Goal: Task Accomplishment & Management: Manage account settings

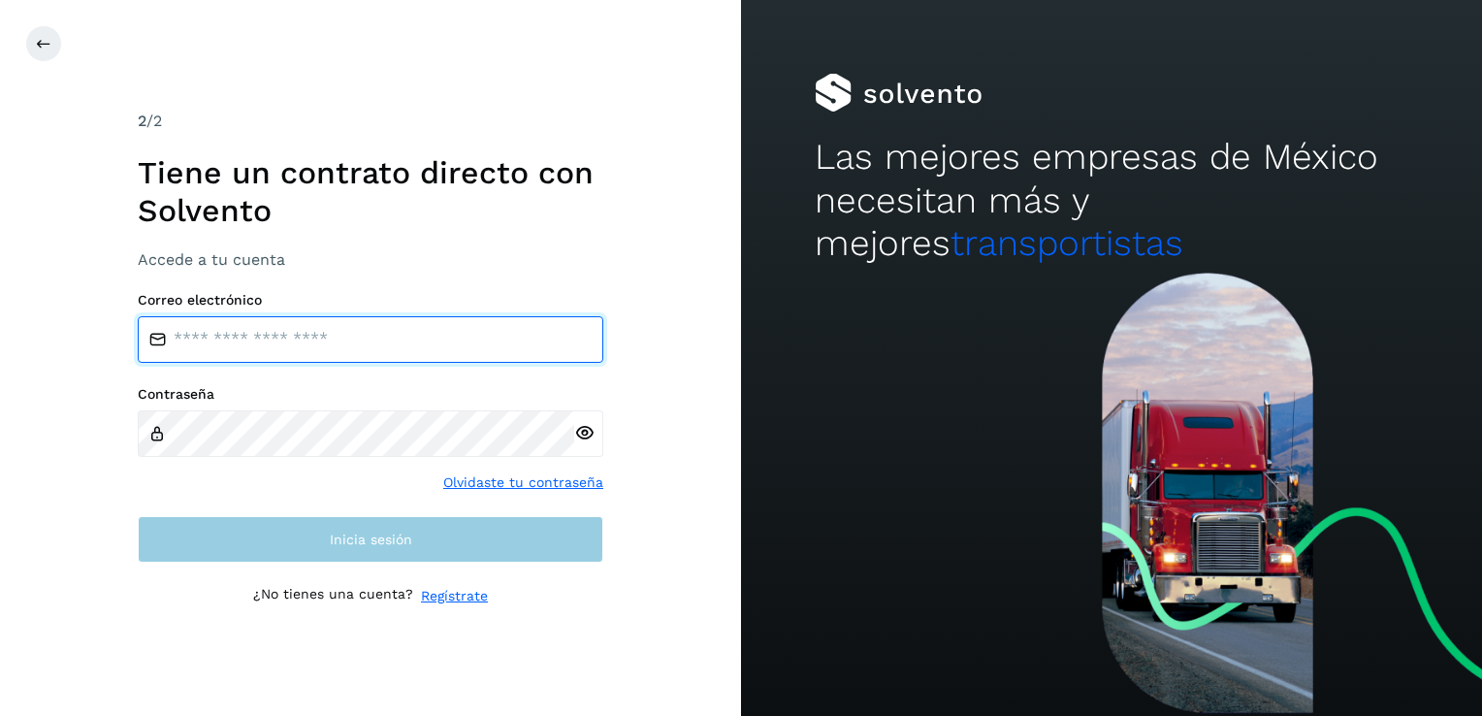
type input "**********"
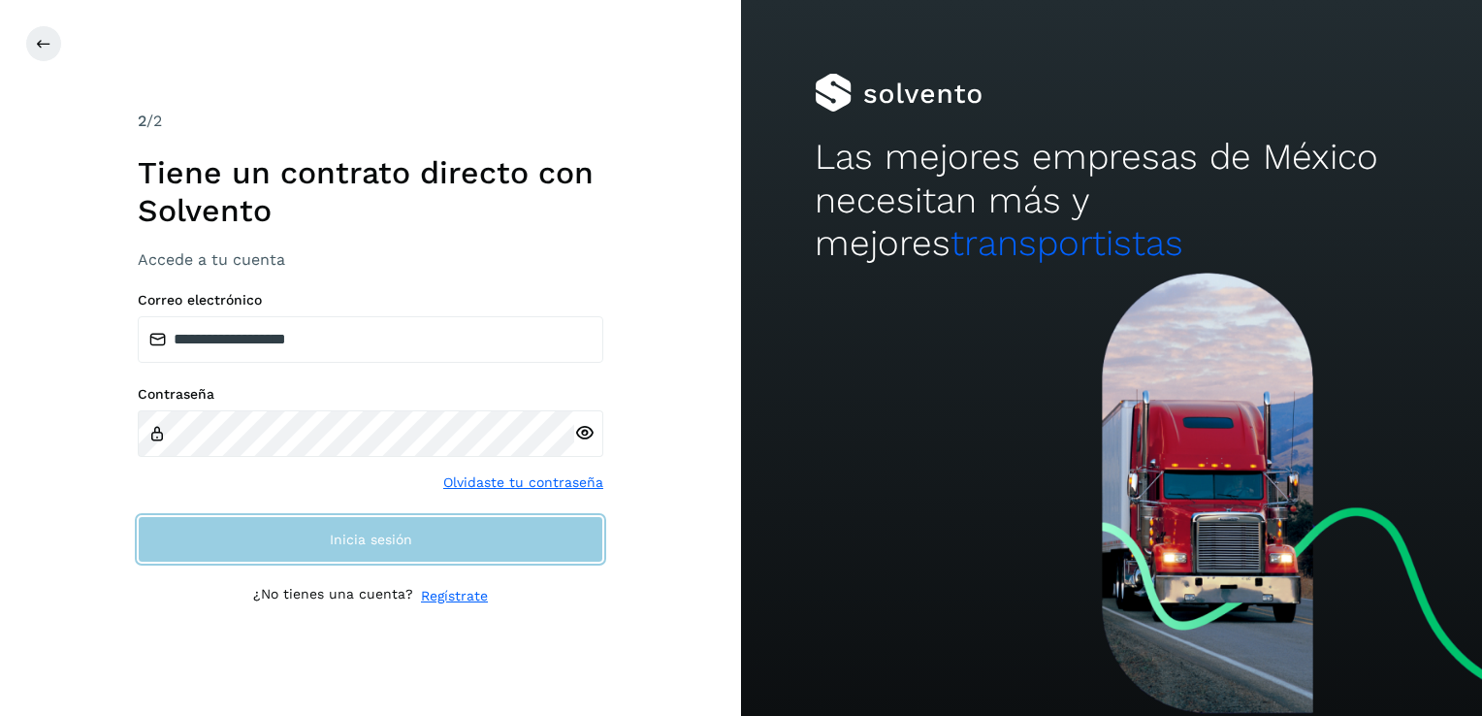
click at [257, 522] on button "Inicia sesión" at bounding box center [371, 539] width 466 height 47
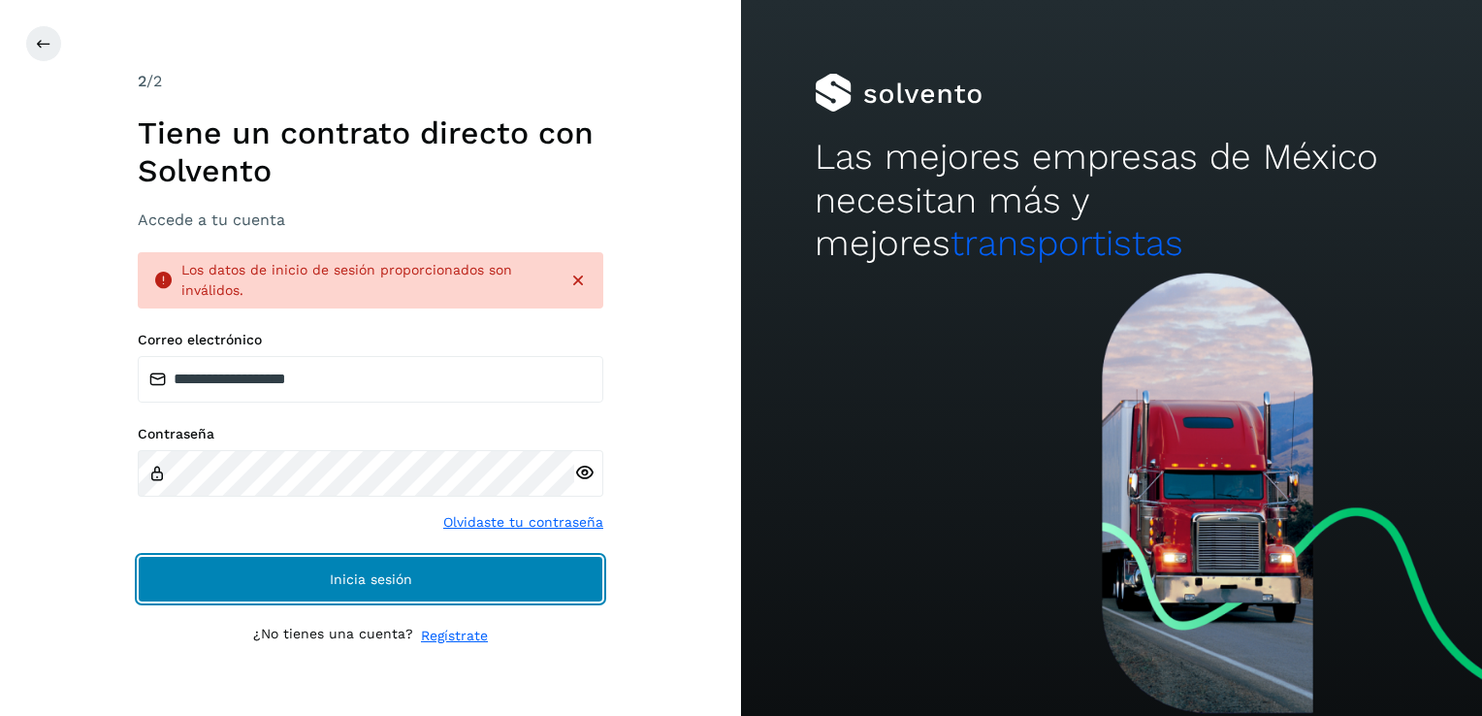
click at [380, 572] on span "Inicia sesión" at bounding box center [371, 579] width 82 height 14
click at [380, 578] on span "Inicia sesión" at bounding box center [371, 579] width 82 height 14
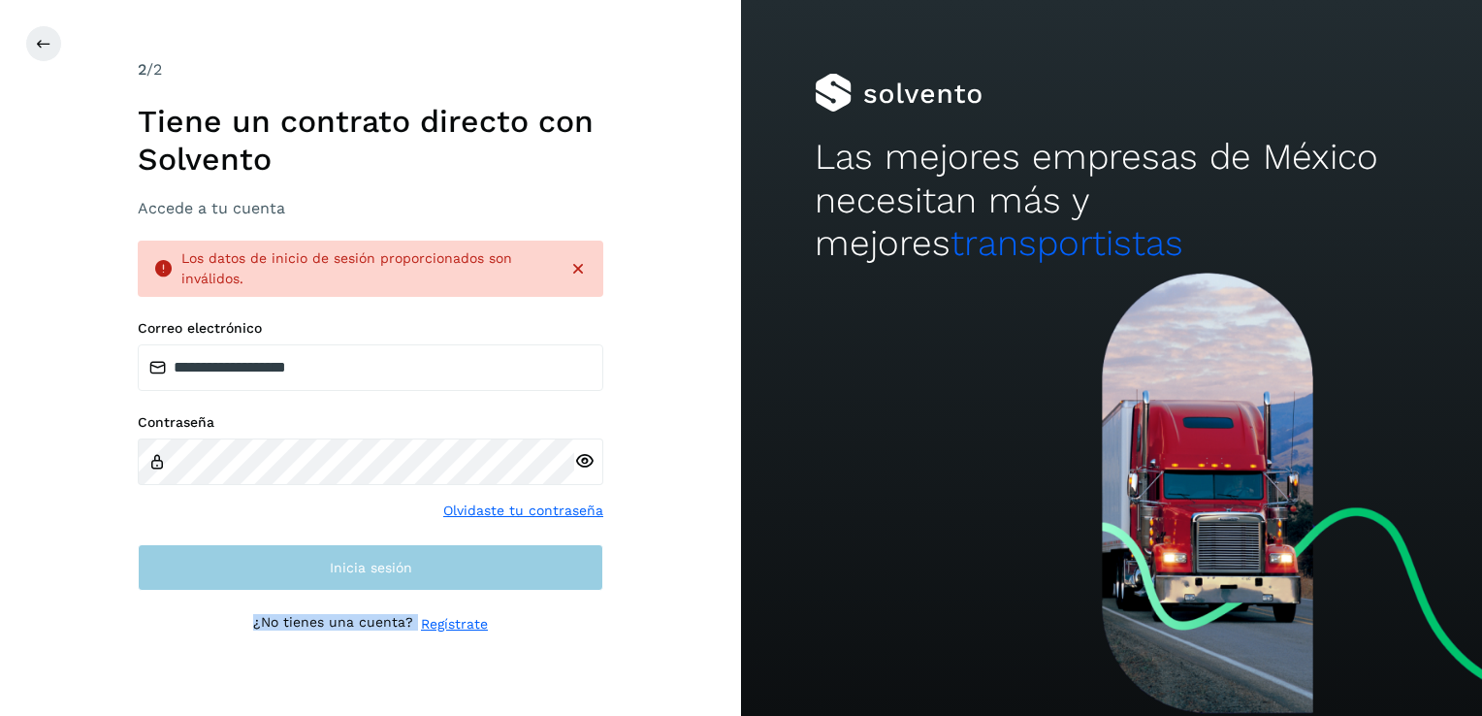
click at [380, 614] on p "¿No tienes una cuenta?" at bounding box center [333, 624] width 160 height 20
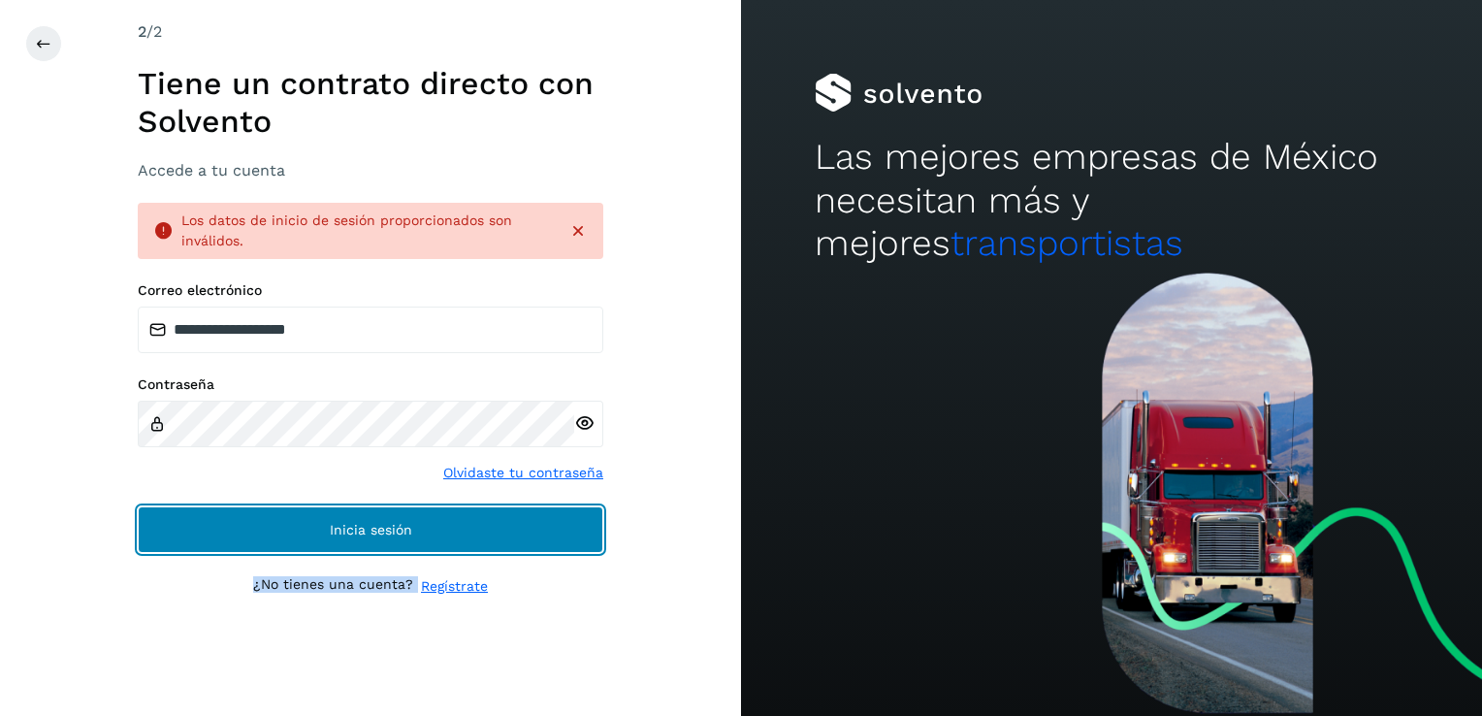
click at [359, 540] on button "Inicia sesión" at bounding box center [371, 529] width 466 height 47
click at [369, 533] on span "Inicia sesión" at bounding box center [371, 530] width 82 height 14
drag, startPoint x: 369, startPoint y: 533, endPoint x: 346, endPoint y: 528, distance: 23.1
click at [346, 528] on span "Inicia sesión" at bounding box center [371, 530] width 82 height 14
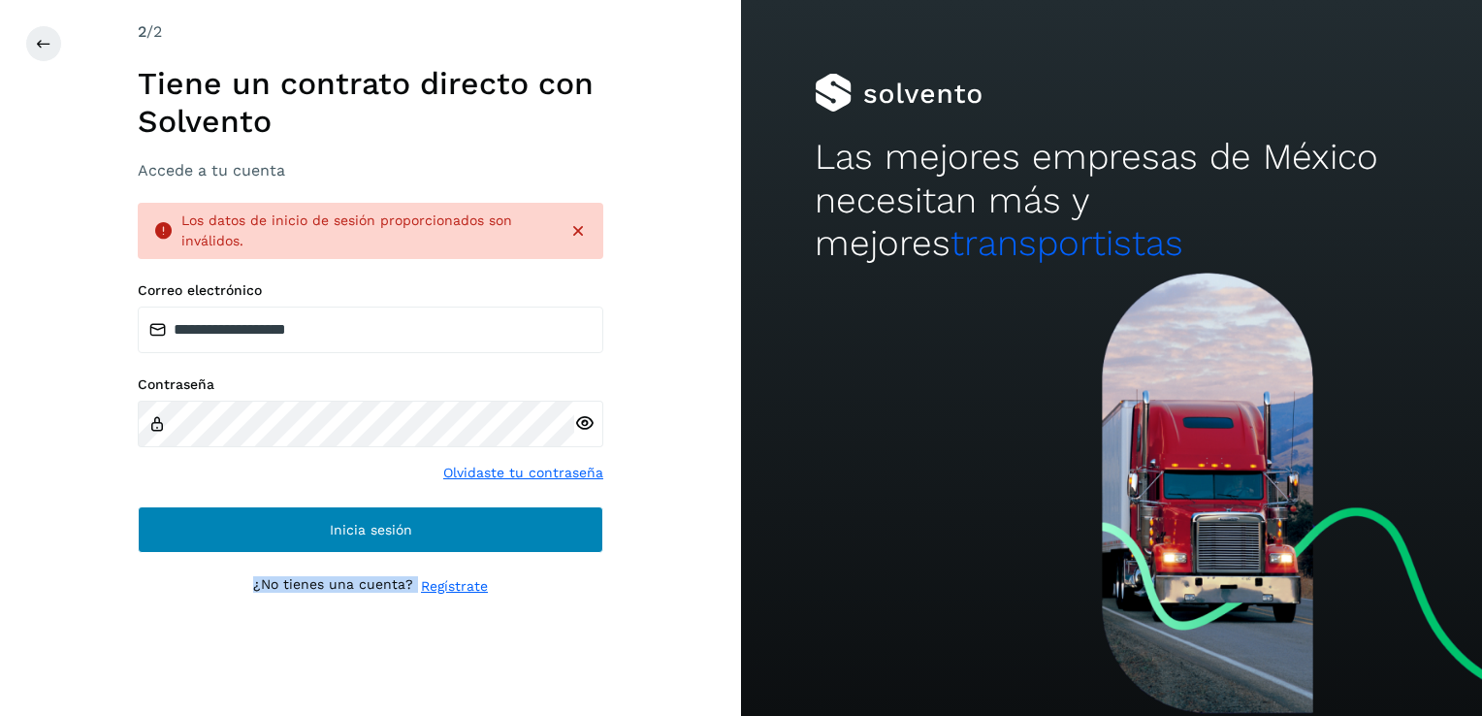
click at [346, 528] on span "Inicia sesión" at bounding box center [371, 530] width 82 height 14
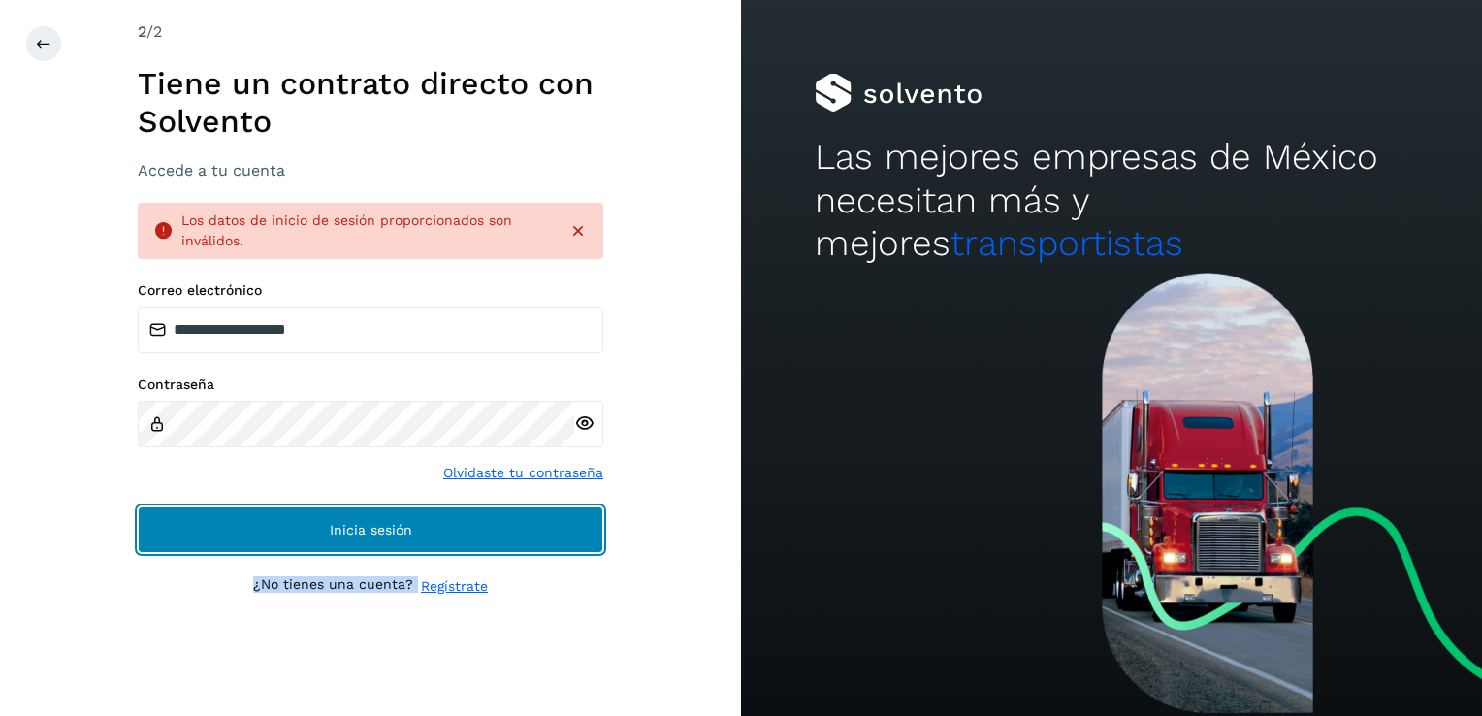
click at [345, 529] on span "Inicia sesión" at bounding box center [371, 530] width 82 height 14
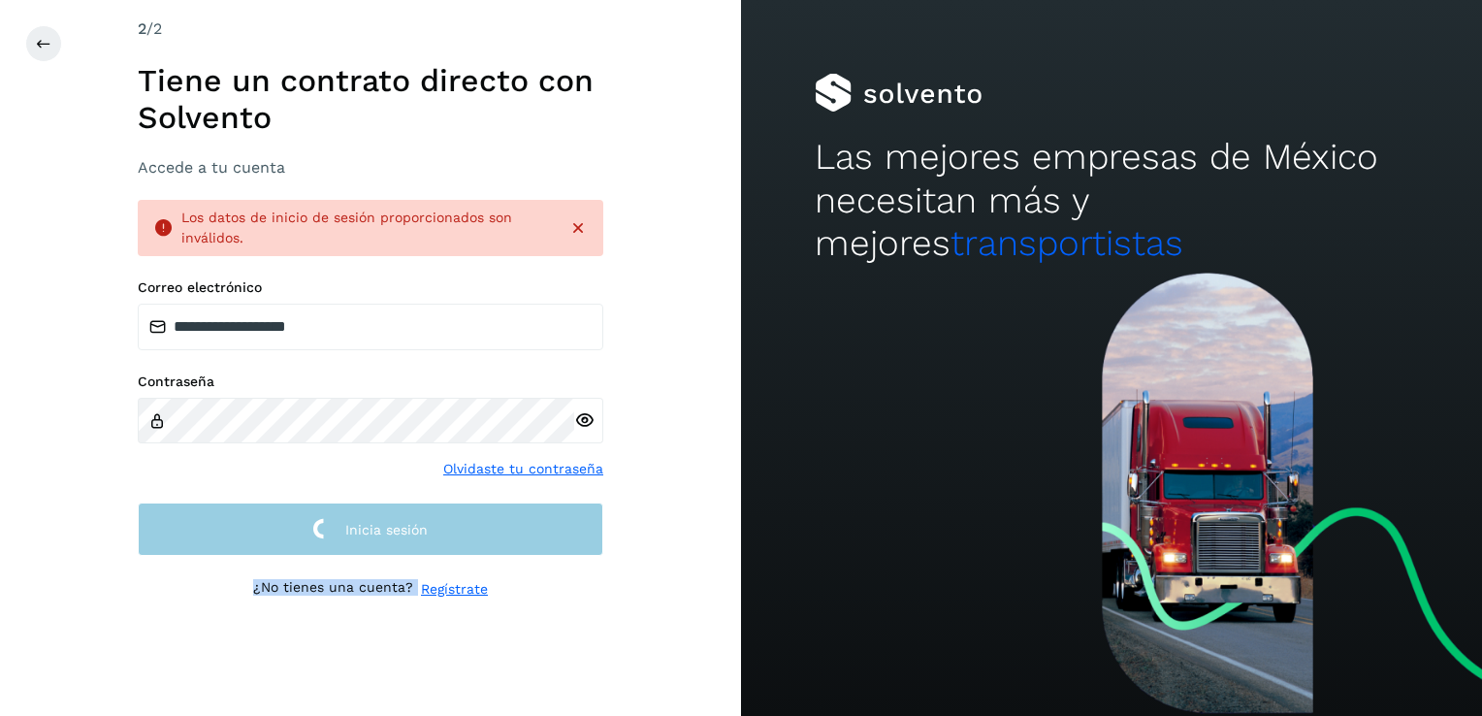
click at [345, 529] on span "Inicia sesión" at bounding box center [386, 530] width 82 height 14
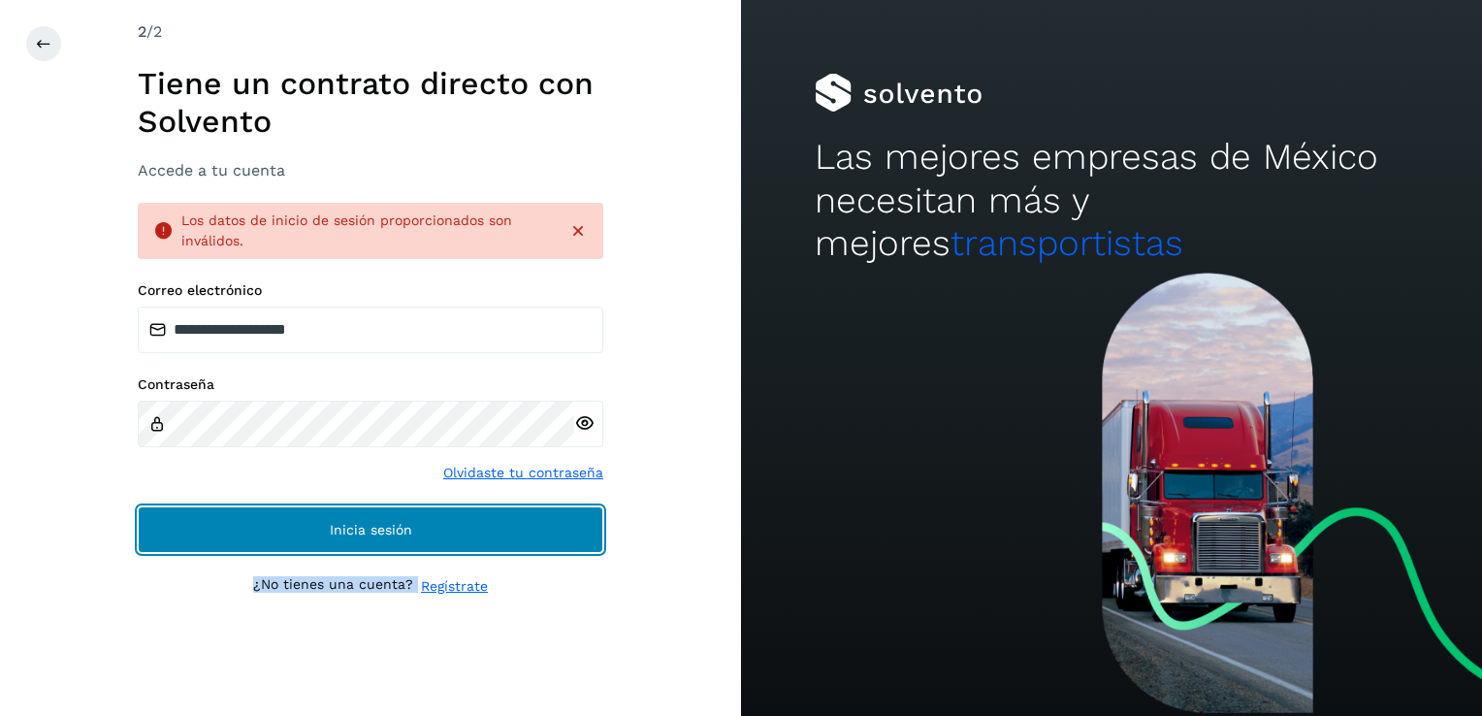
click at [345, 529] on span "Inicia sesión" at bounding box center [371, 530] width 82 height 14
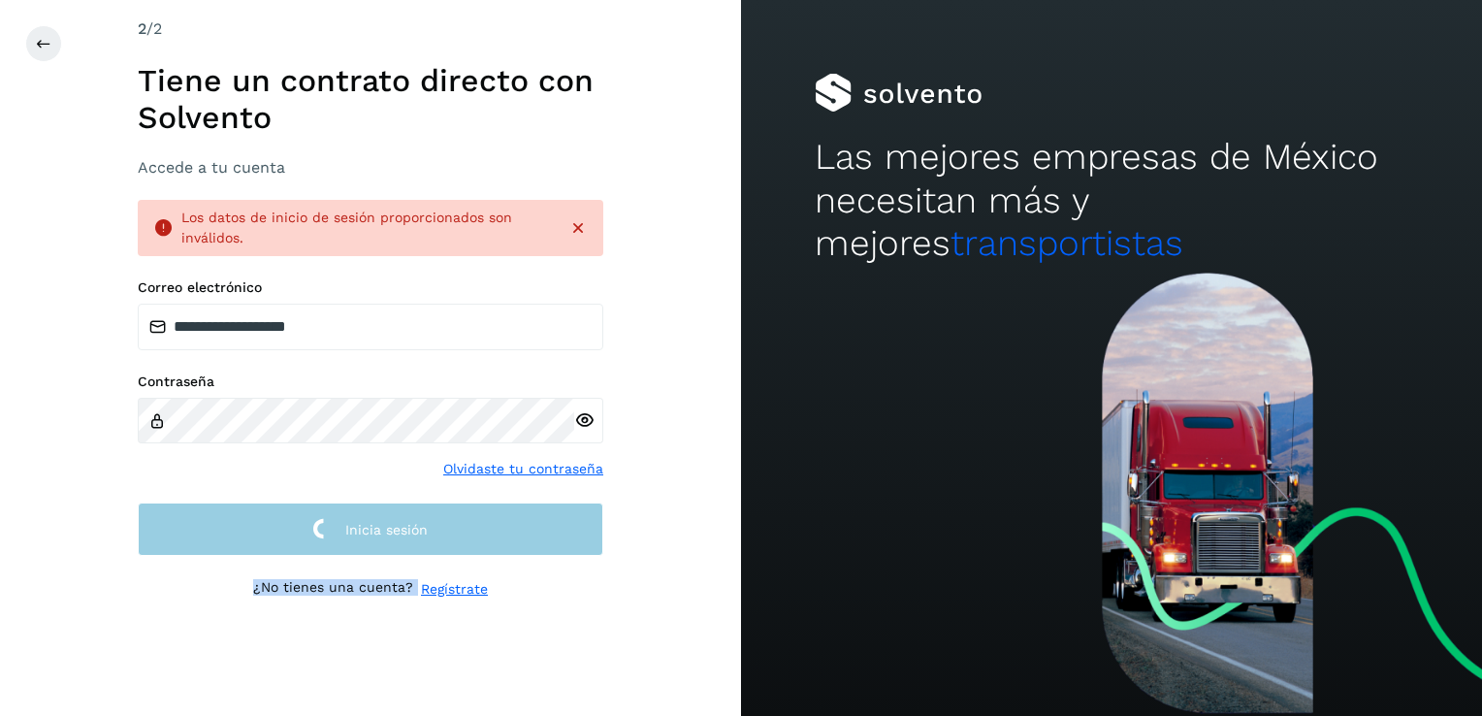
click at [345, 529] on span "Inicia sesión" at bounding box center [386, 530] width 82 height 14
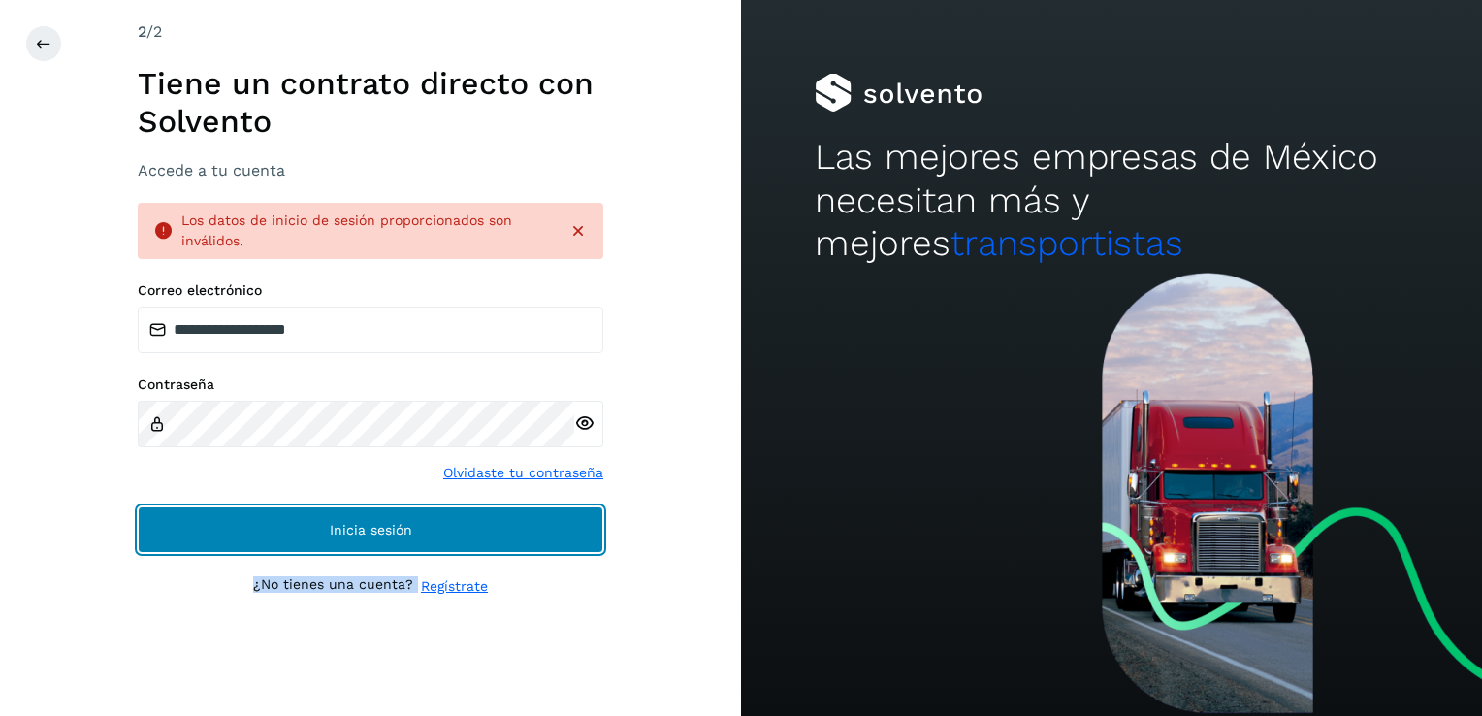
click at [345, 530] on span "Inicia sesión" at bounding box center [371, 530] width 82 height 14
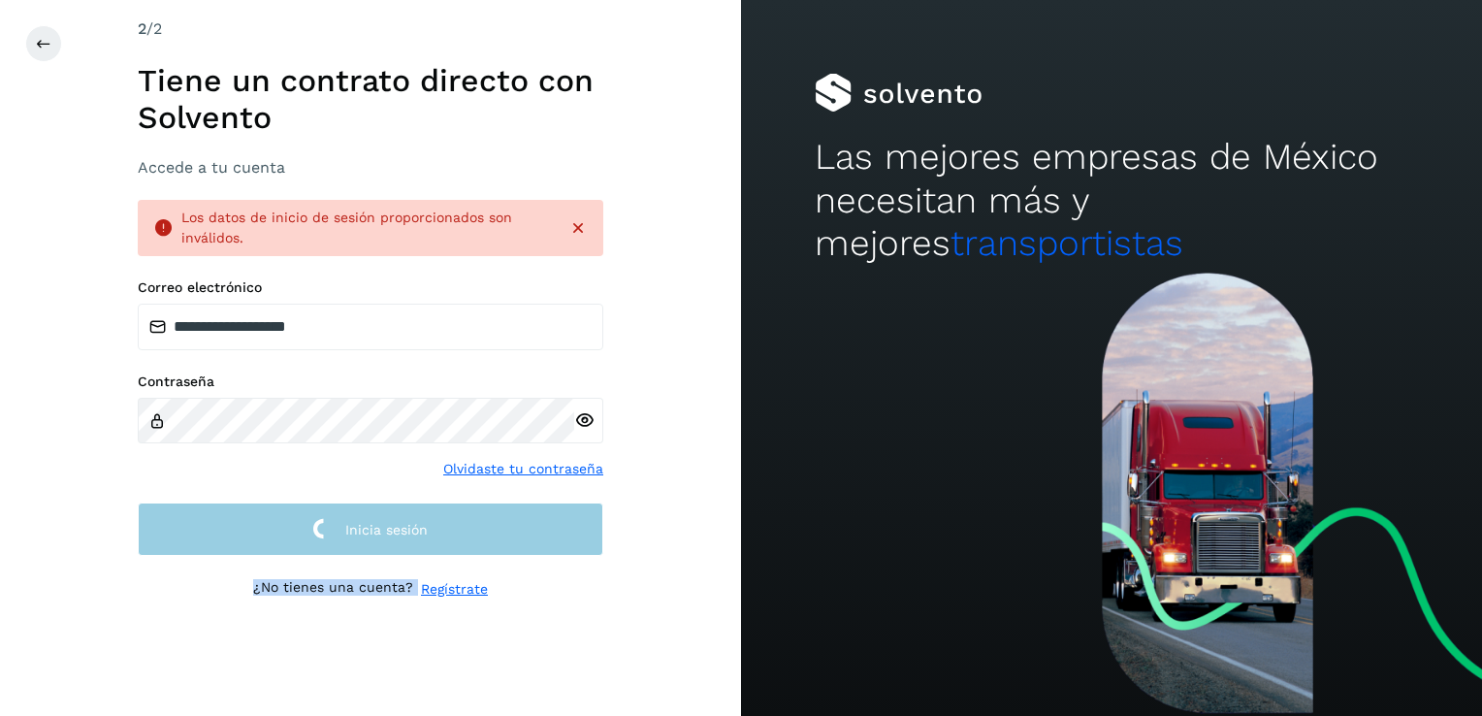
click at [345, 530] on span "Inicia sesión" at bounding box center [386, 530] width 82 height 14
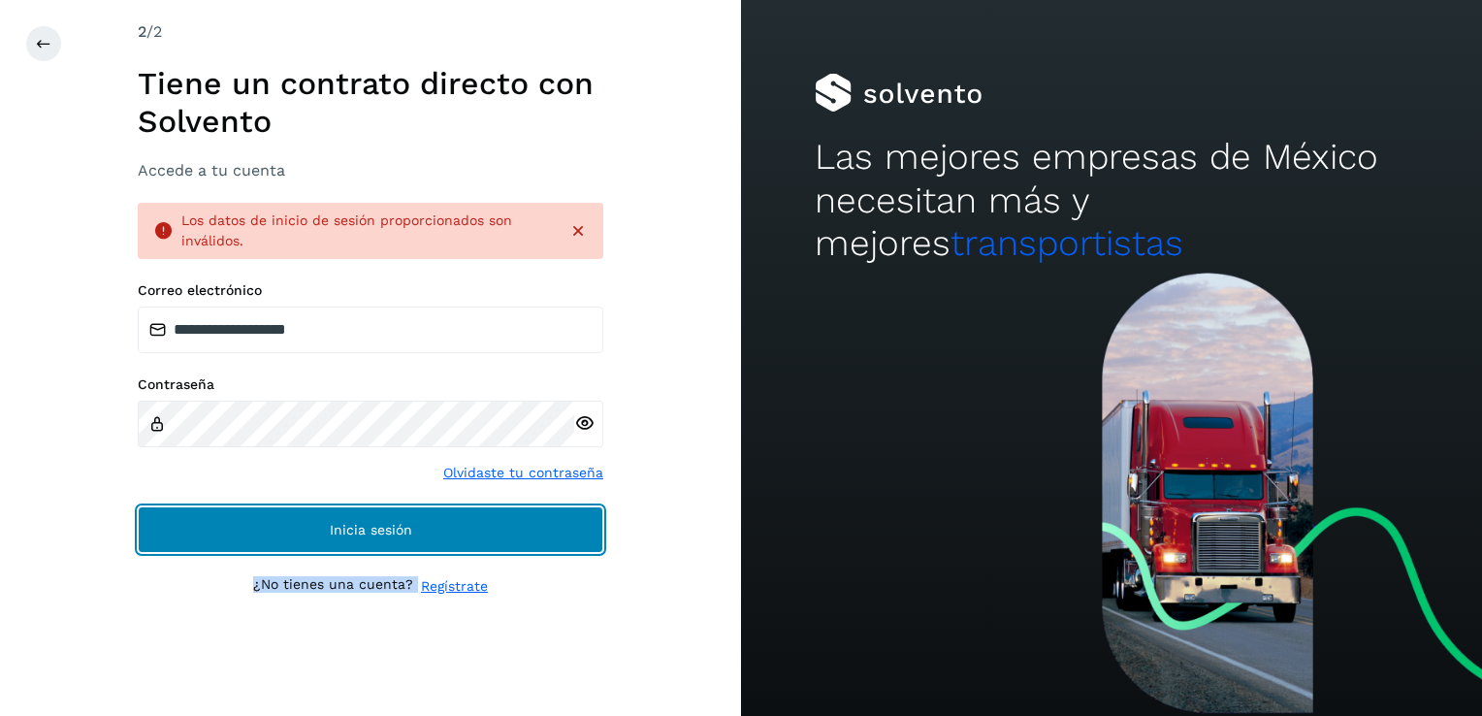
drag, startPoint x: 345, startPoint y: 530, endPoint x: 407, endPoint y: 518, distance: 63.2
click at [407, 518] on button "Inicia sesión" at bounding box center [371, 529] width 466 height 47
drag, startPoint x: 407, startPoint y: 518, endPoint x: 431, endPoint y: 530, distance: 26.0
click at [431, 530] on button "Inicia sesión" at bounding box center [371, 529] width 466 height 47
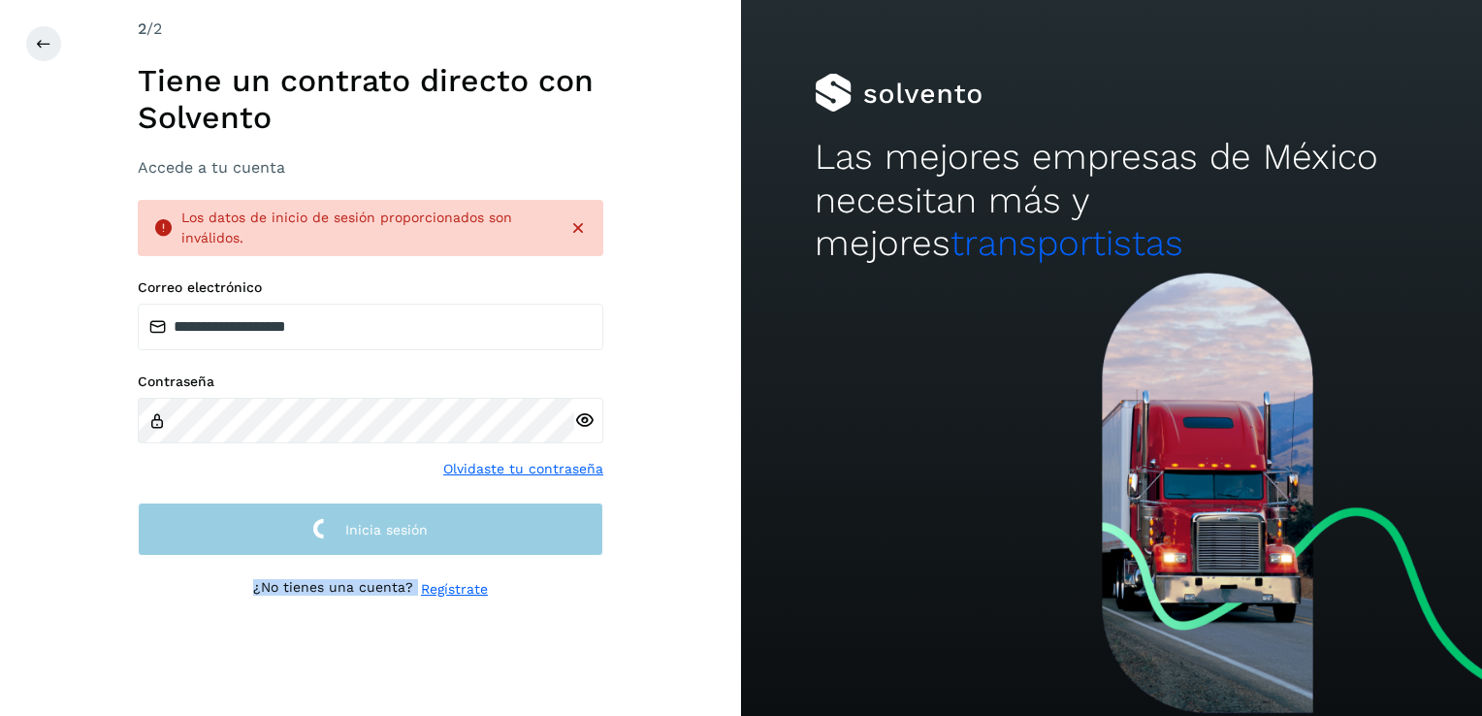
click at [431, 530] on button "Inicia sesión" at bounding box center [371, 528] width 466 height 53
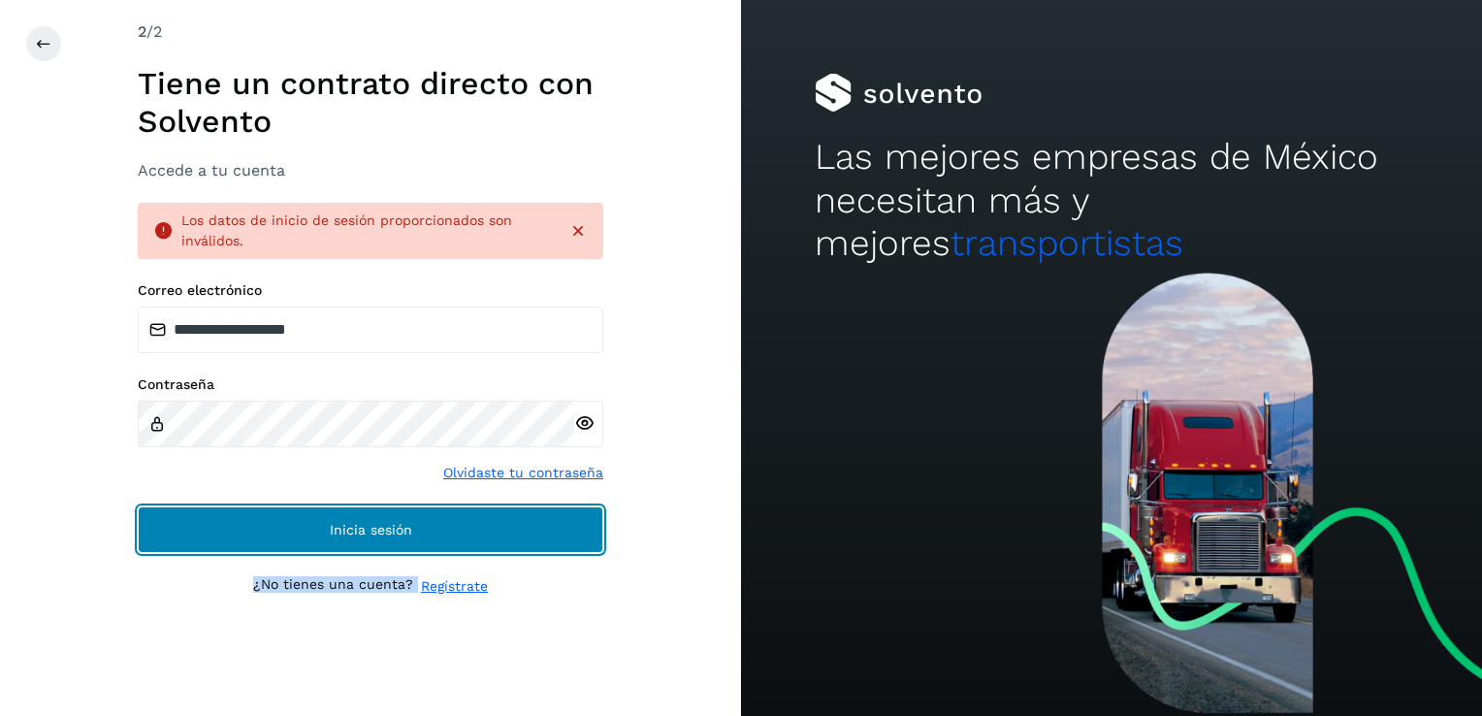
drag, startPoint x: 431, startPoint y: 530, endPoint x: 370, endPoint y: 526, distance: 60.3
click at [370, 526] on span "Inicia sesión" at bounding box center [371, 530] width 82 height 14
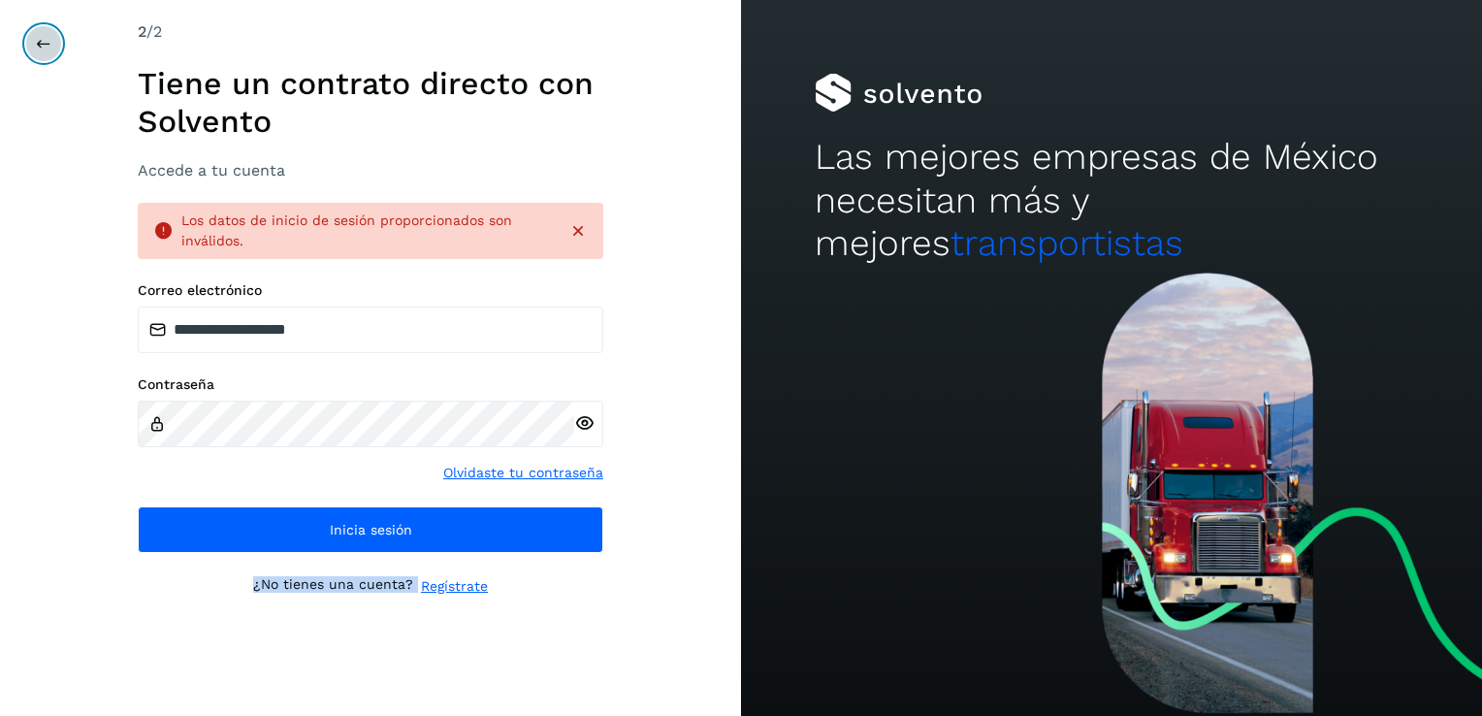
click at [46, 52] on button at bounding box center [43, 43] width 37 height 37
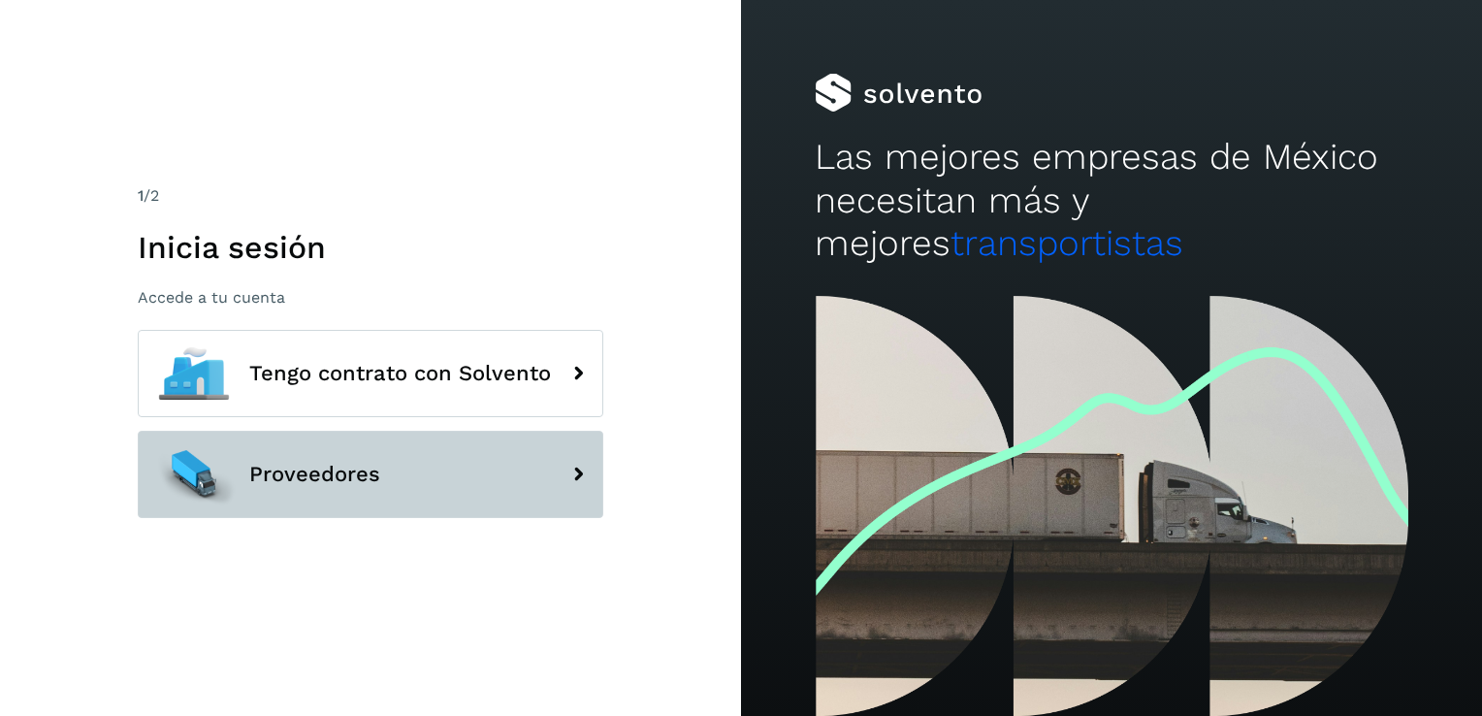
click at [341, 469] on span "Proveedores" at bounding box center [314, 474] width 131 height 23
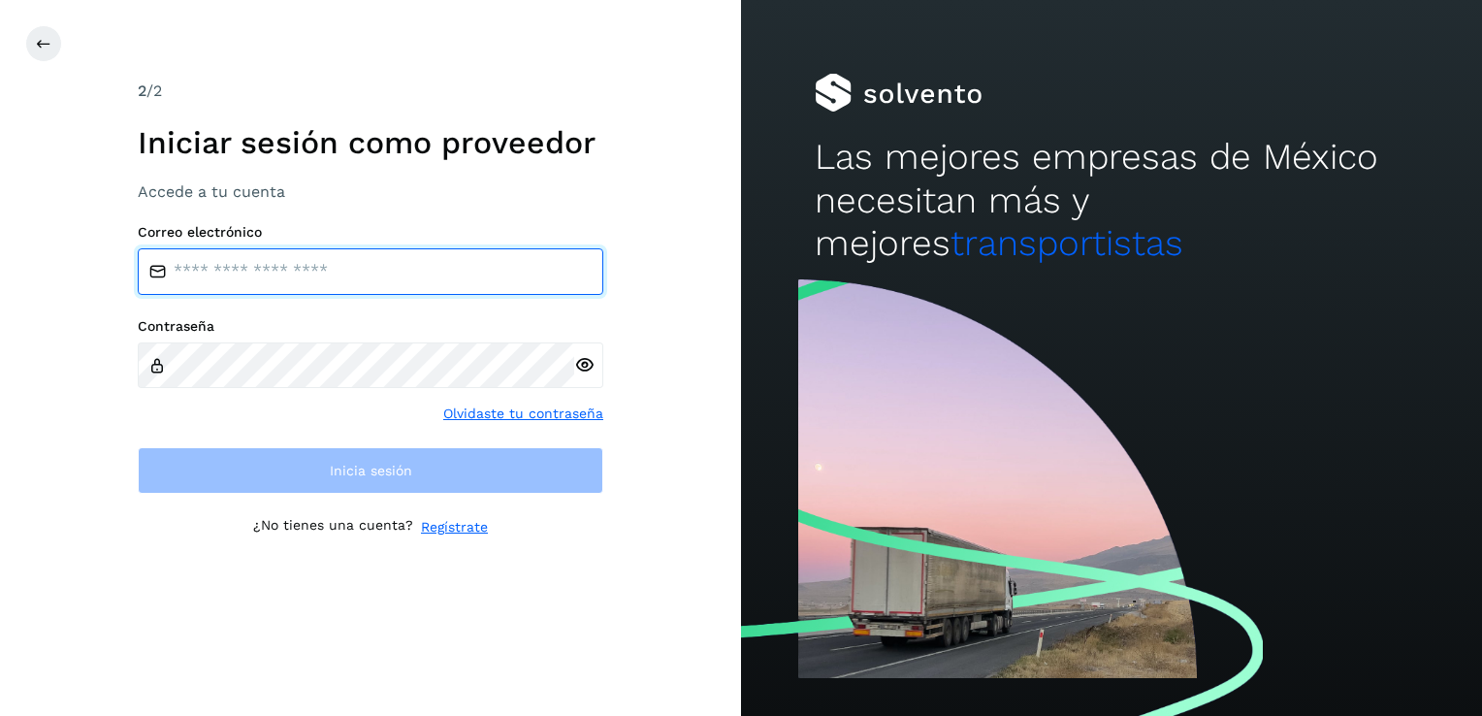
type input "**********"
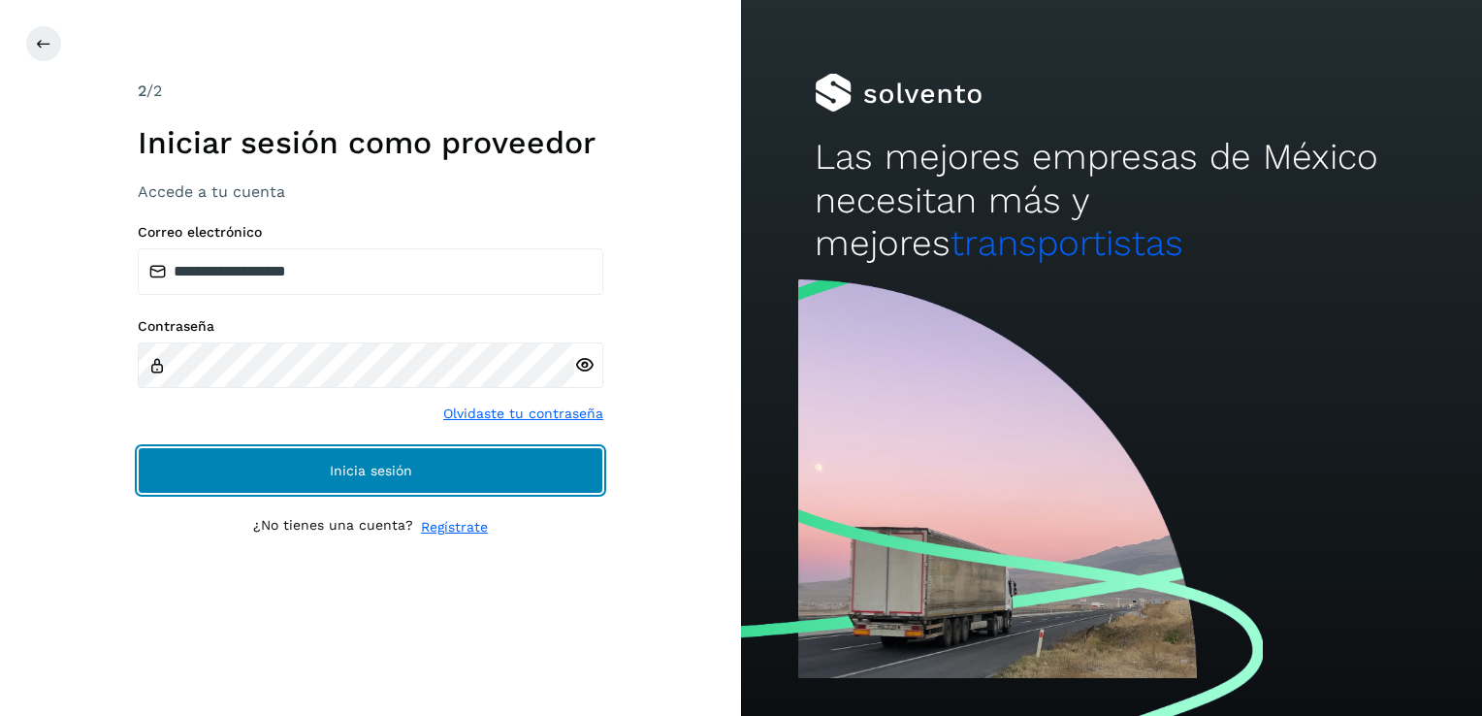
click at [344, 475] on span "Inicia sesión" at bounding box center [371, 471] width 82 height 14
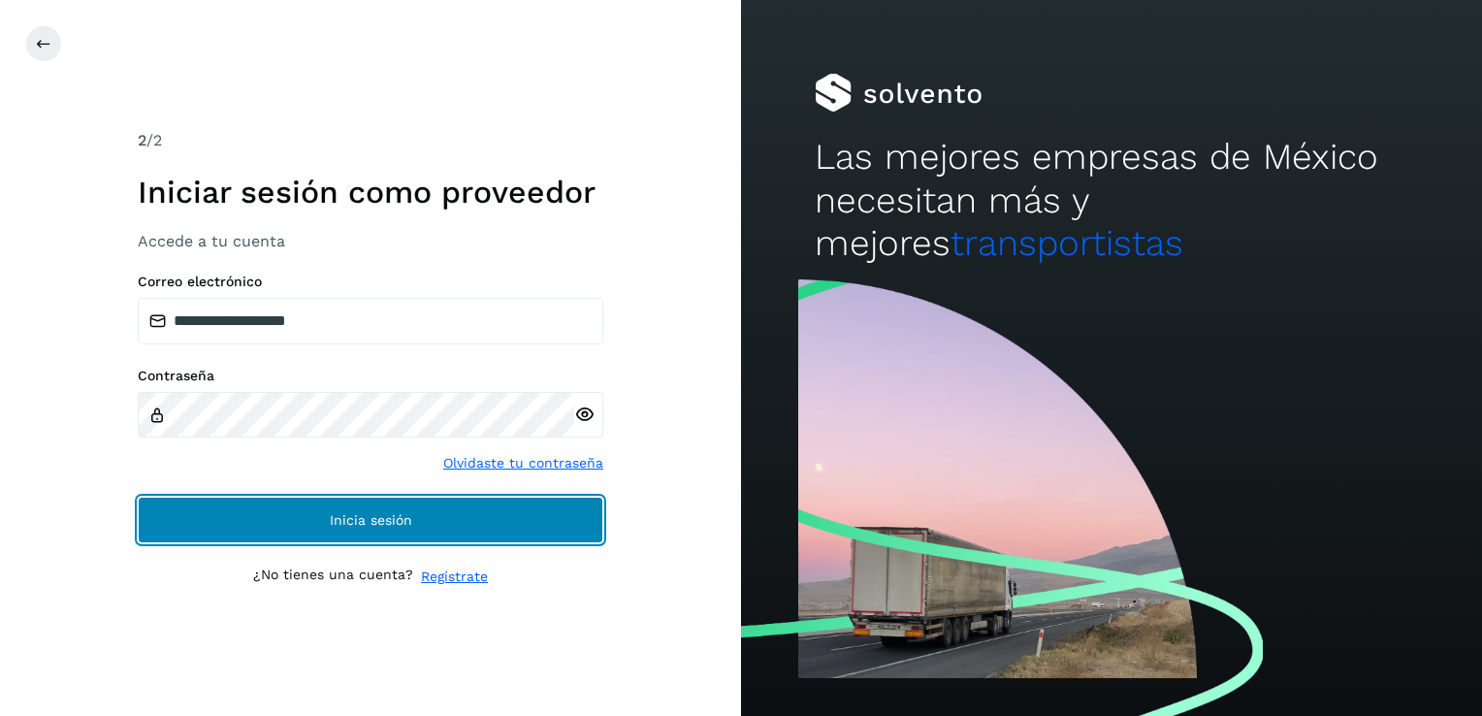
click at [386, 521] on span "Inicia sesión" at bounding box center [371, 520] width 82 height 14
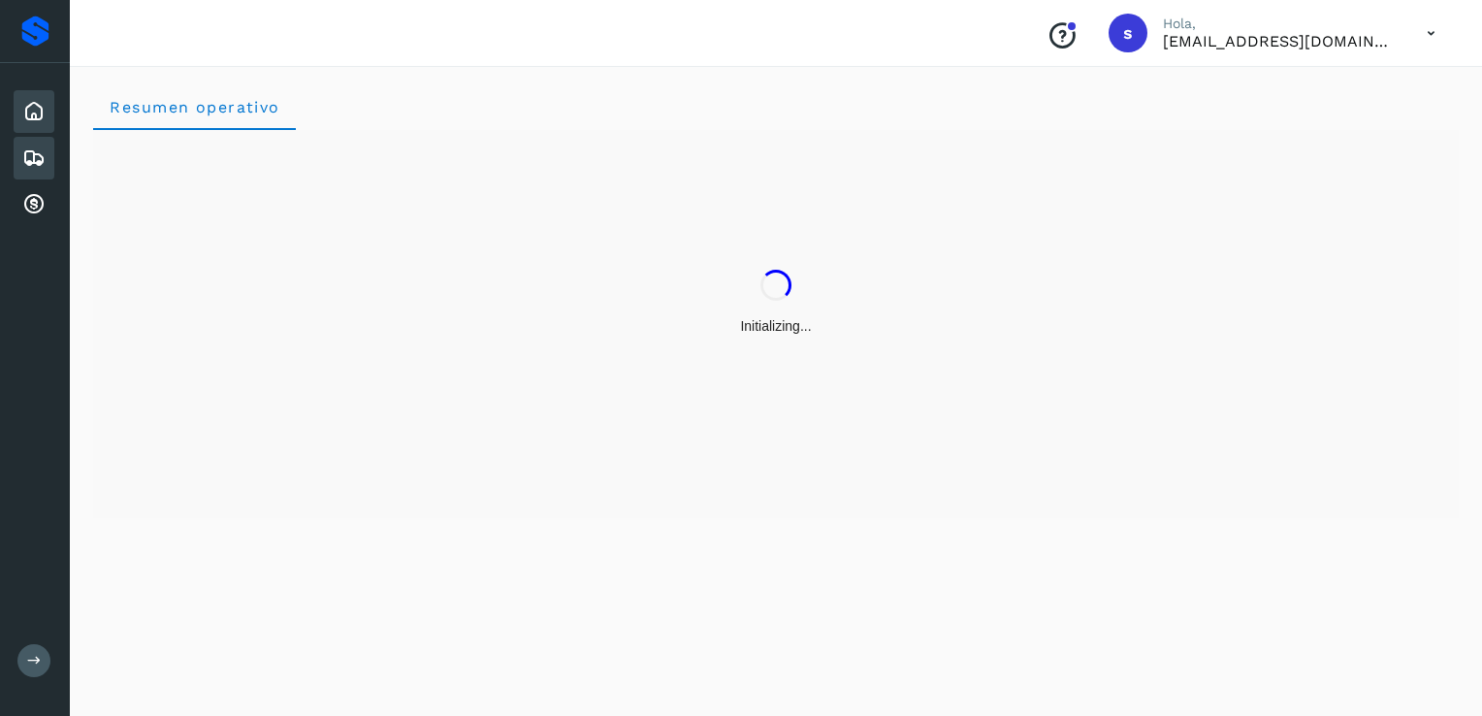
click at [41, 155] on icon at bounding box center [33, 157] width 23 height 23
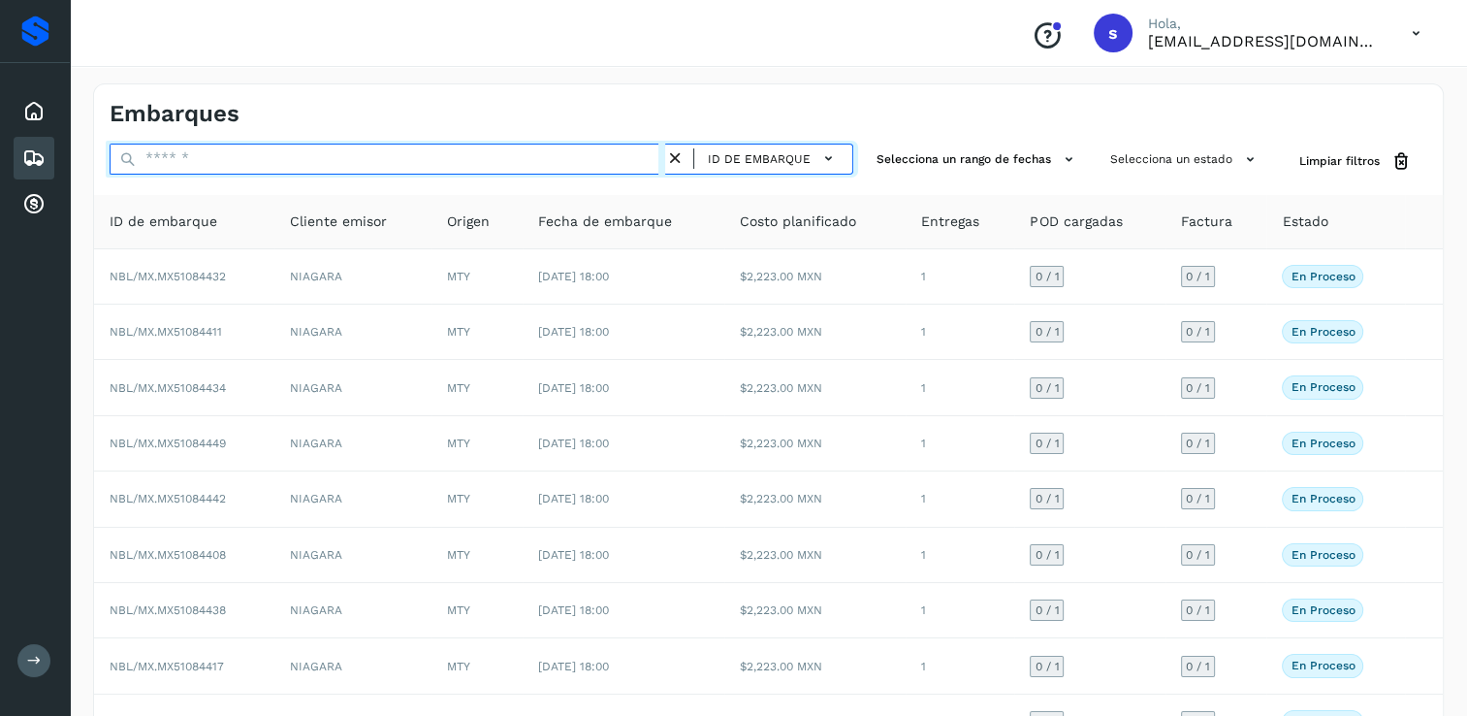
click at [432, 153] on input "text" at bounding box center [388, 159] width 556 height 31
paste input "**********"
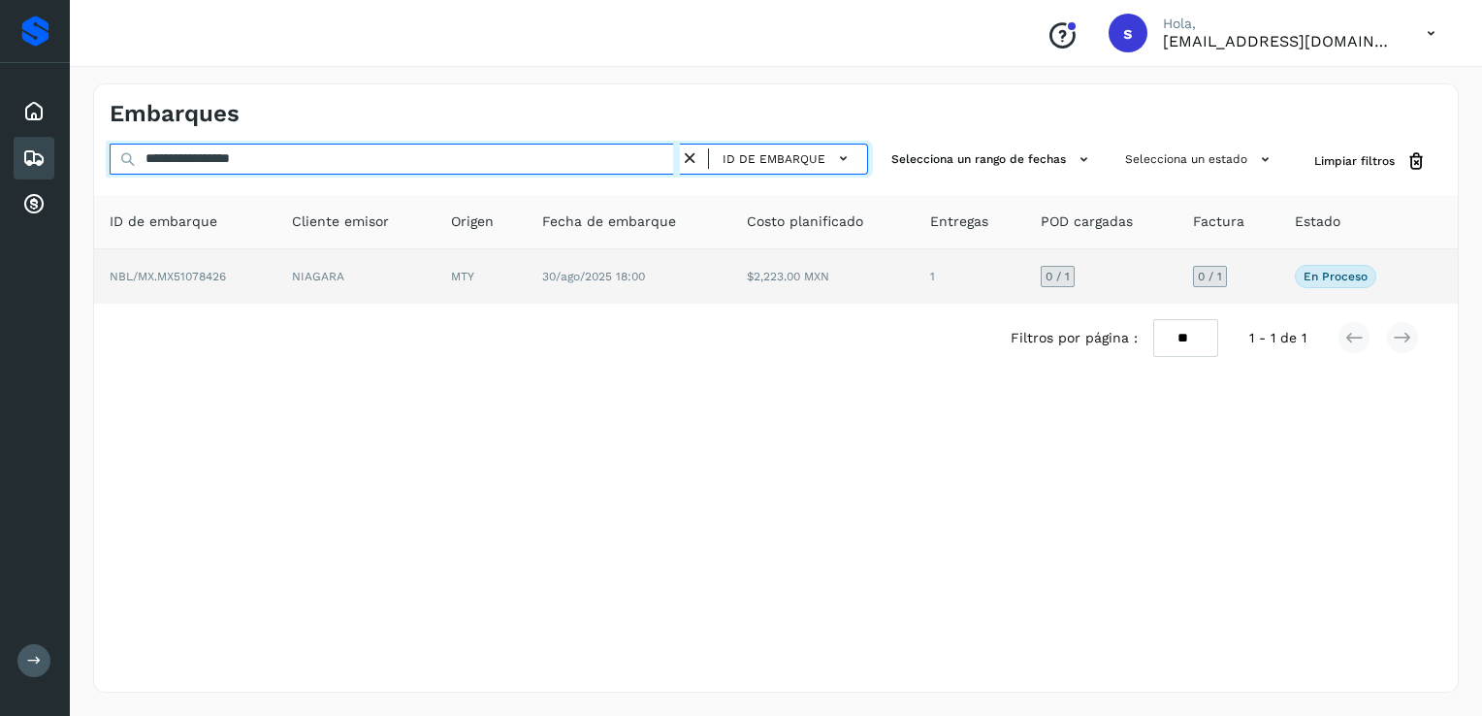
type input "**********"
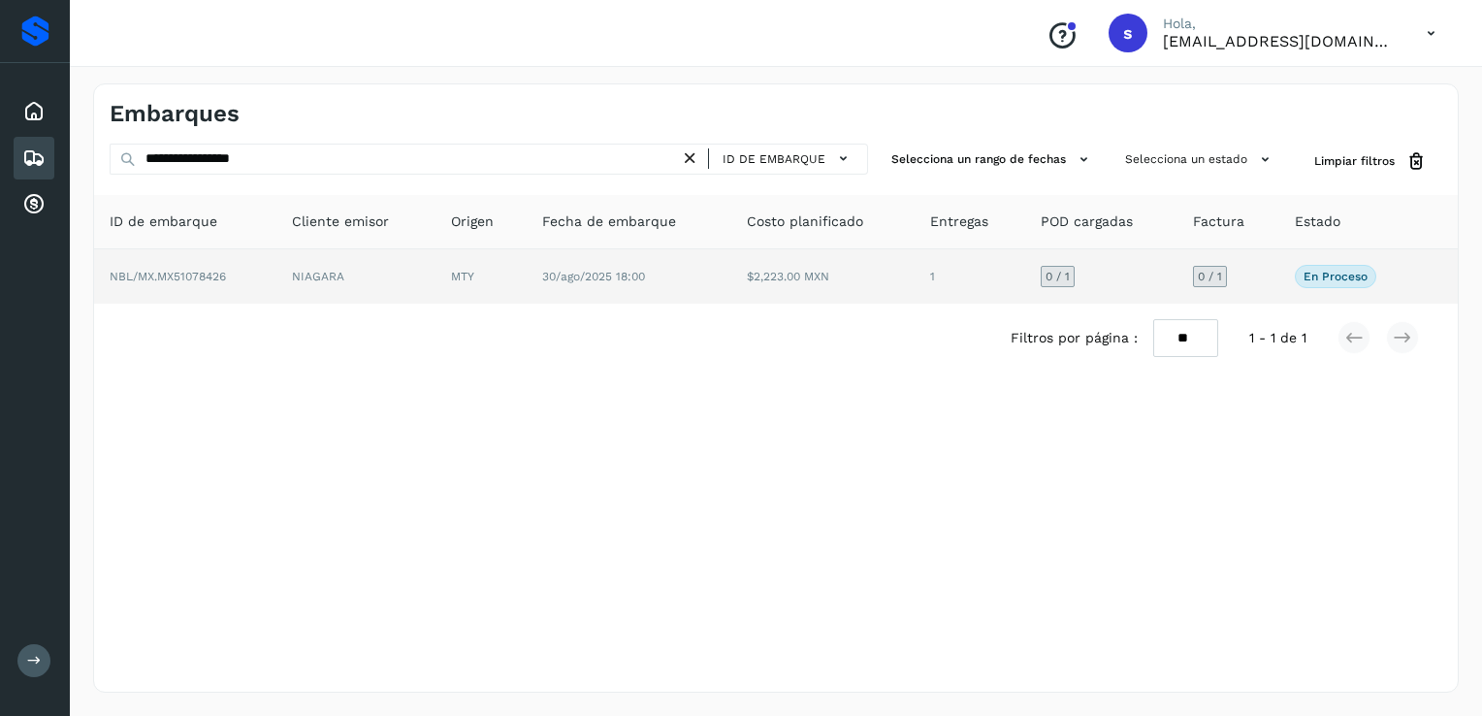
click at [688, 277] on td "30/ago/2025 18:00" at bounding box center [629, 276] width 205 height 54
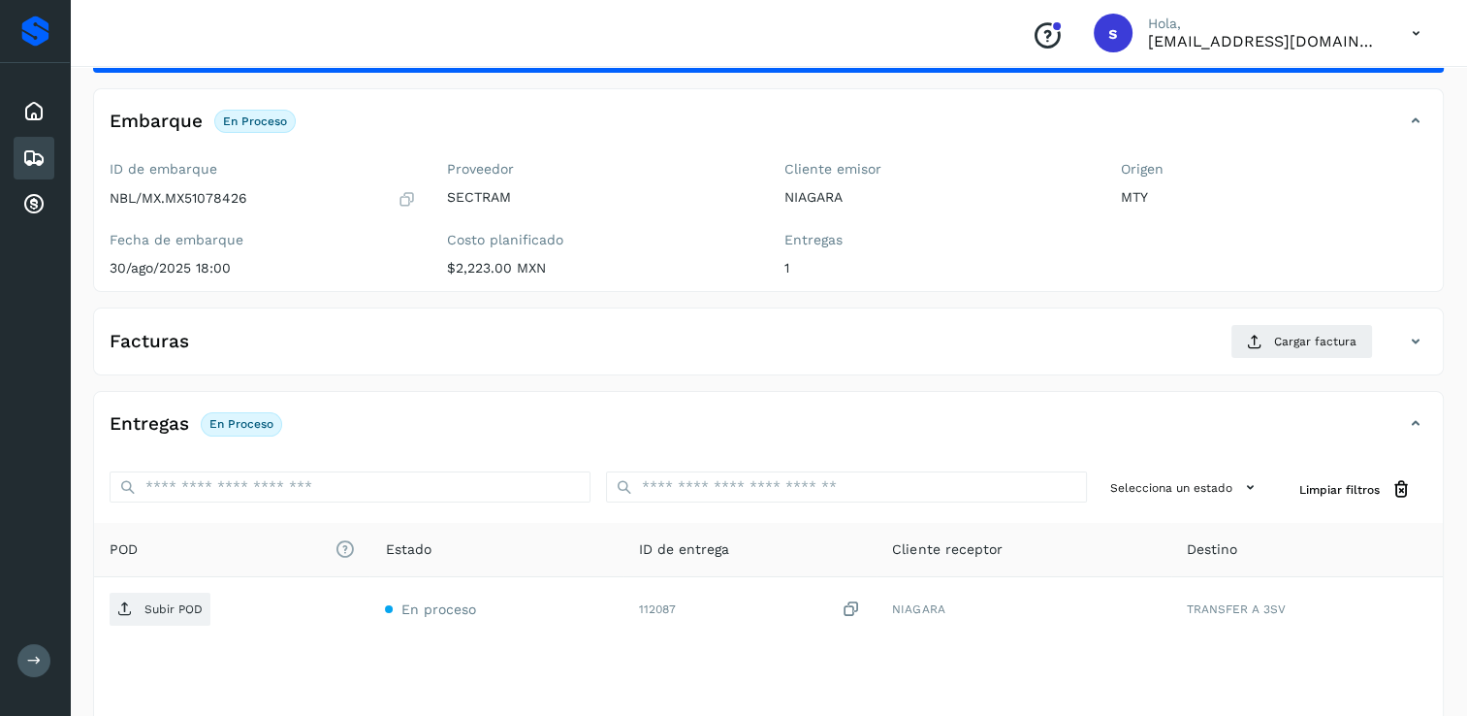
scroll to position [97, 0]
